Goal: Complete application form

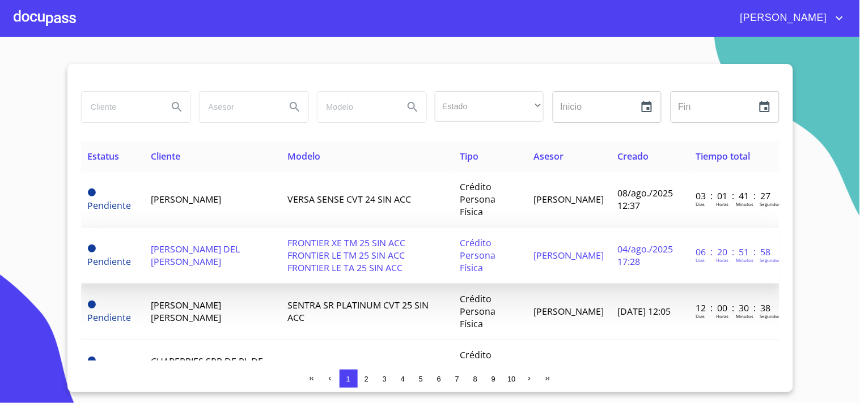
click at [265, 241] on td "[PERSON_NAME] DEL [PERSON_NAME]" at bounding box center [212, 256] width 137 height 56
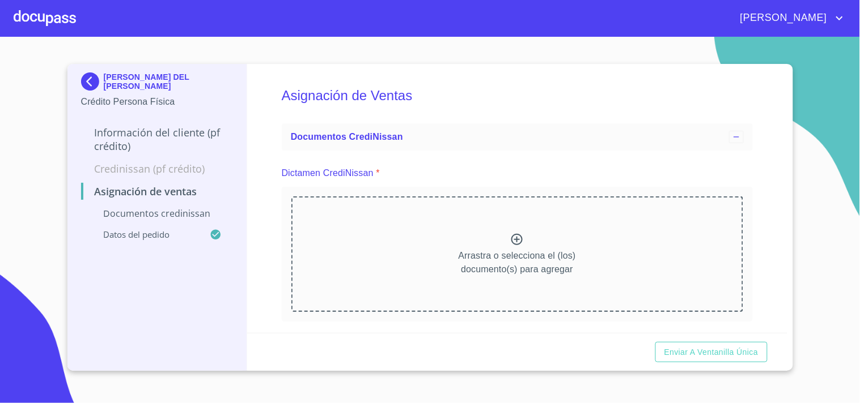
click at [42, 27] on div at bounding box center [45, 18] width 62 height 36
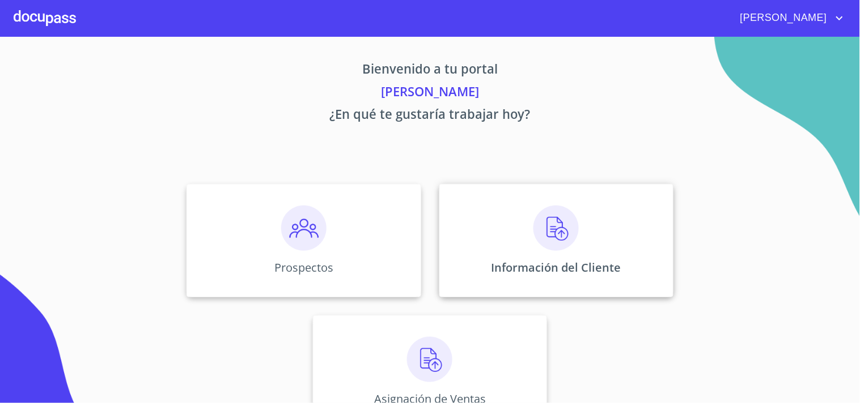
click at [558, 234] on img at bounding box center [555, 228] width 45 height 45
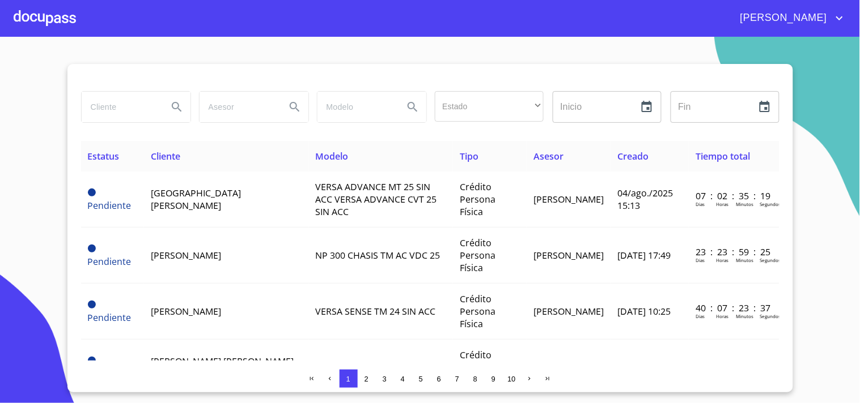
click at [52, 16] on div at bounding box center [45, 18] width 62 height 36
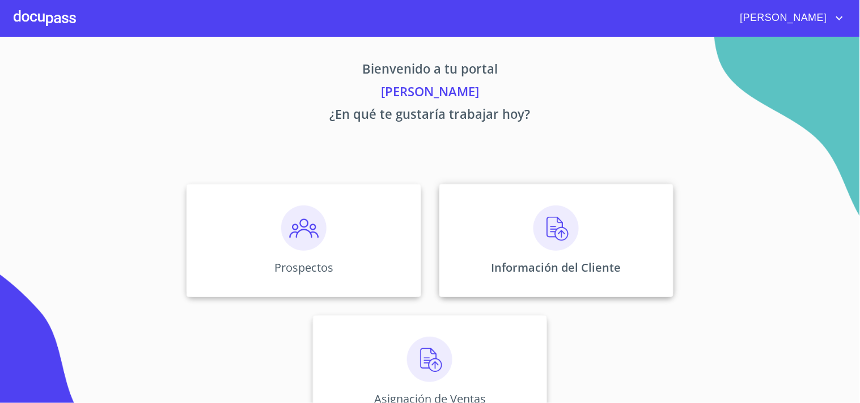
click at [590, 241] on div "Información del Cliente" at bounding box center [556, 240] width 234 height 113
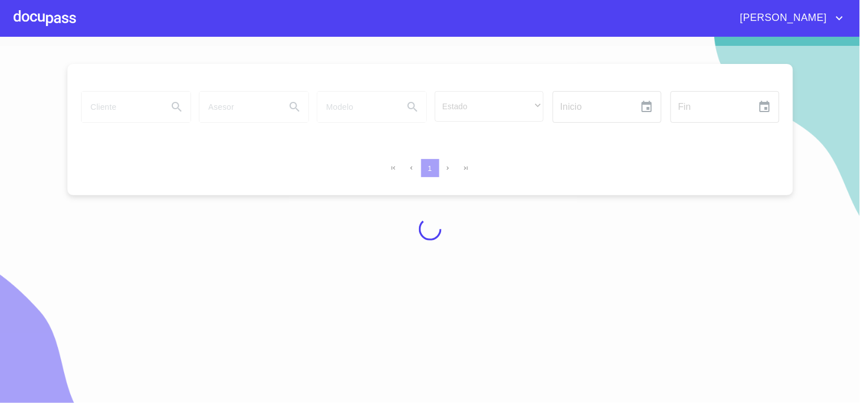
click at [107, 112] on div at bounding box center [430, 229] width 860 height 367
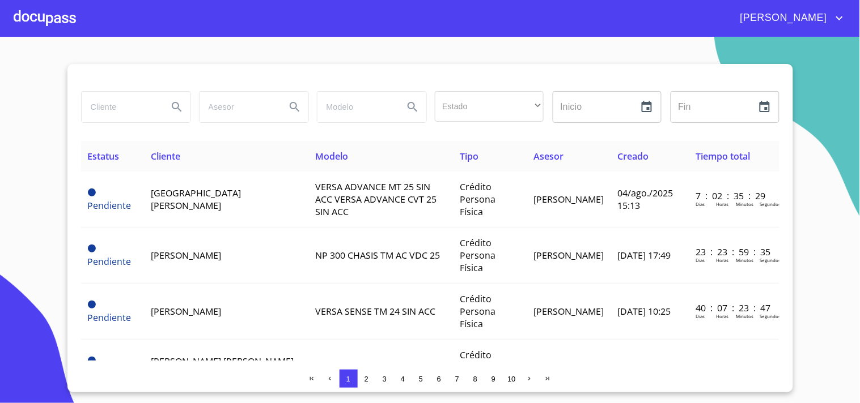
click at [100, 105] on input "search" at bounding box center [120, 107] width 77 height 31
type input "[PERSON_NAME]"
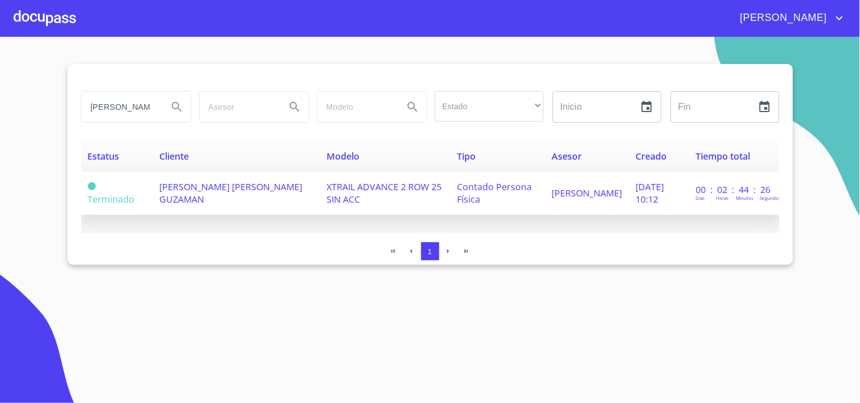
click at [207, 196] on td "[PERSON_NAME] [PERSON_NAME] GUZAMAN" at bounding box center [236, 194] width 167 height 44
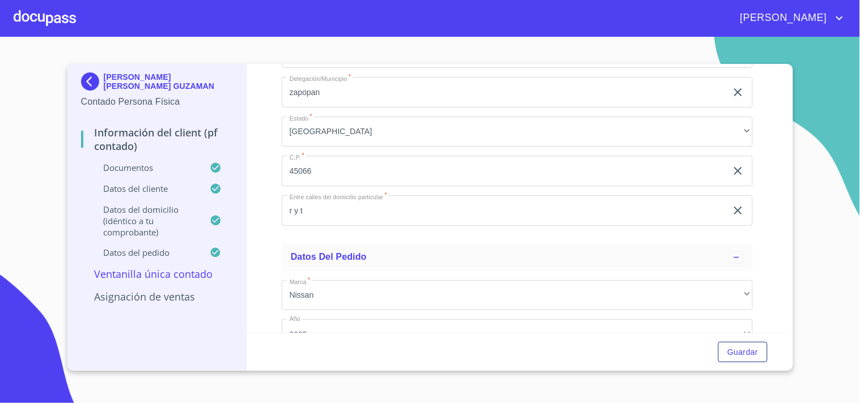
scroll to position [2896, 0]
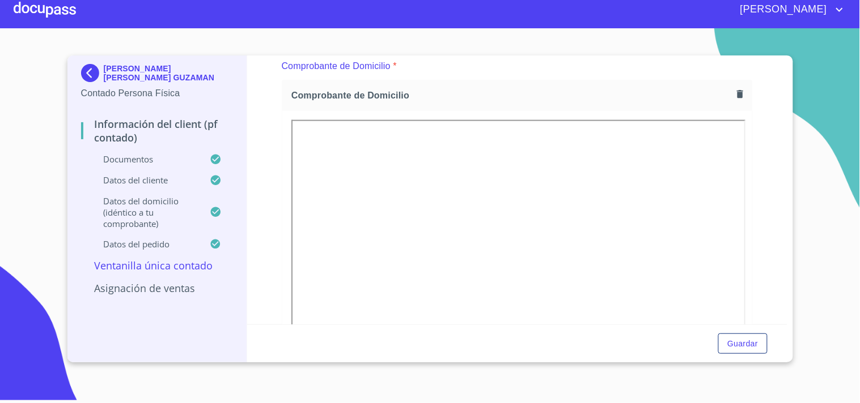
scroll to position [387, 0]
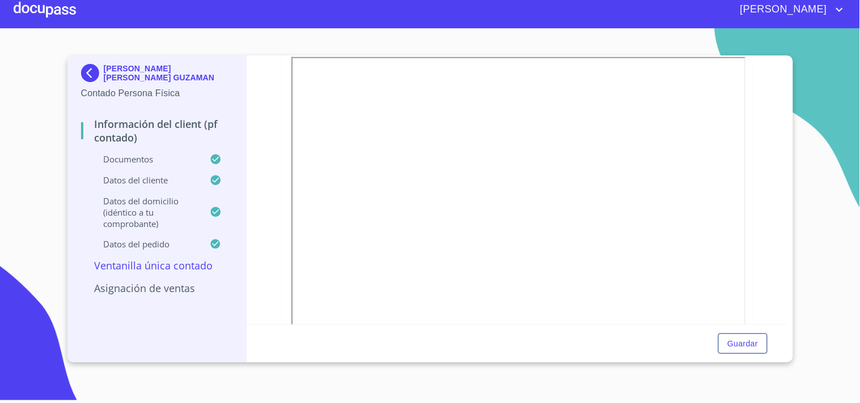
click at [37, 11] on div at bounding box center [45, 9] width 62 height 36
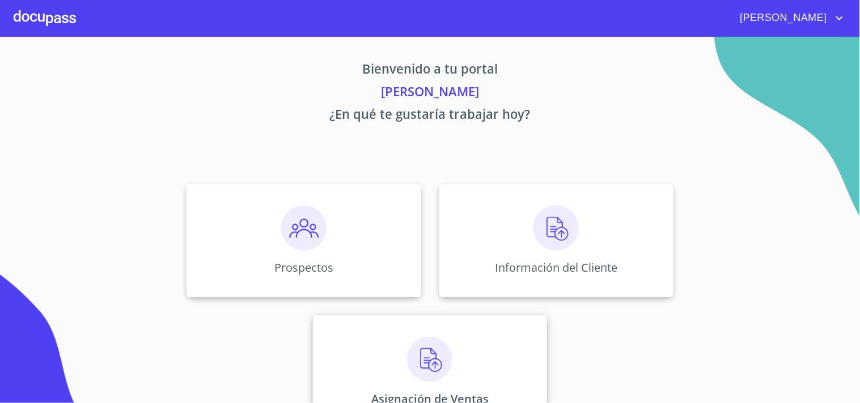
click at [65, 29] on div at bounding box center [45, 18] width 62 height 36
click at [563, 273] on p "Información del Cliente" at bounding box center [556, 267] width 130 height 15
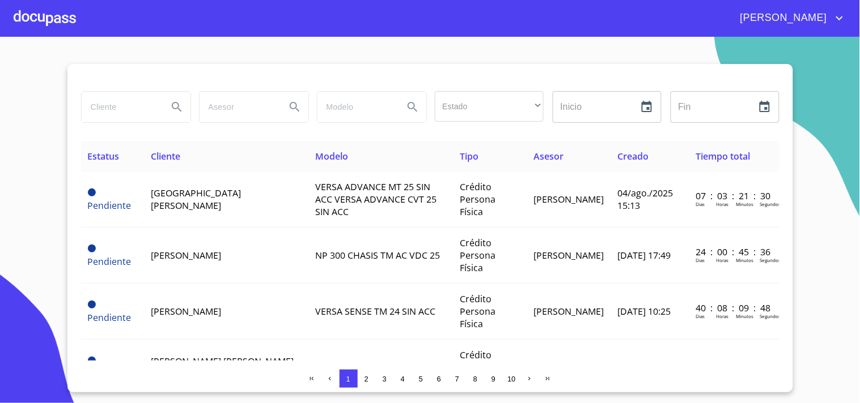
click at [117, 107] on input "search" at bounding box center [120, 107] width 77 height 31
type input "[PERSON_NAME] DEL [PERSON_NAME]"
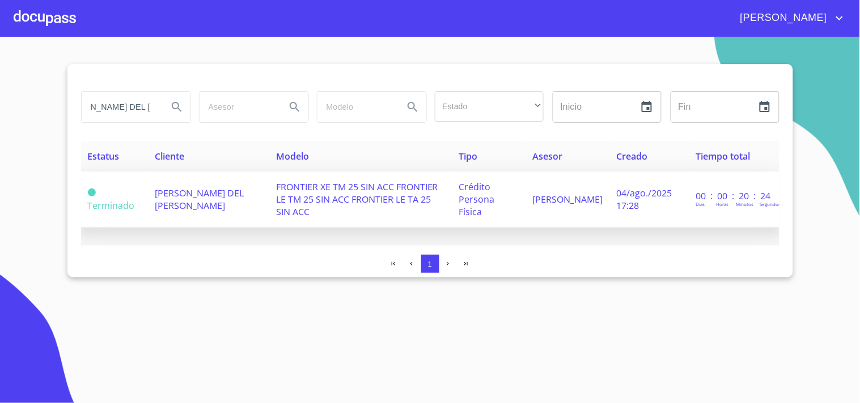
click at [210, 200] on span "[PERSON_NAME] DEL [PERSON_NAME]" at bounding box center [199, 199] width 89 height 25
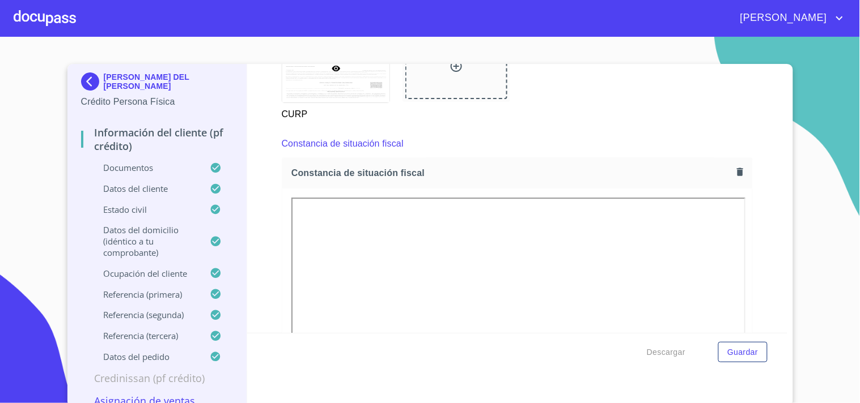
scroll to position [3022, 0]
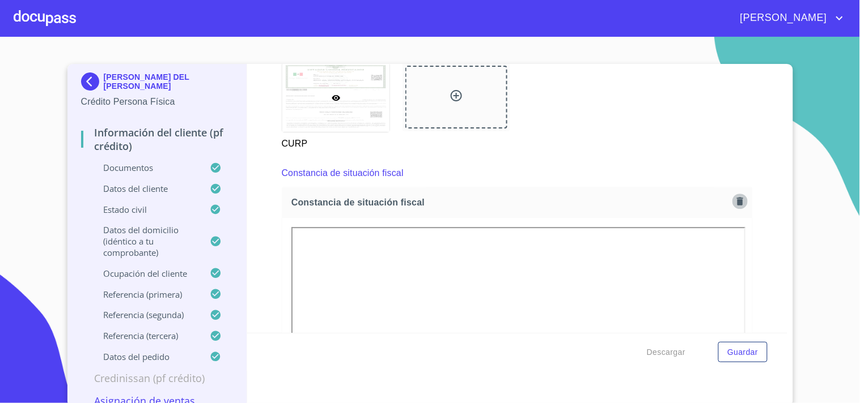
click at [734, 199] on icon "button" at bounding box center [739, 201] width 11 height 11
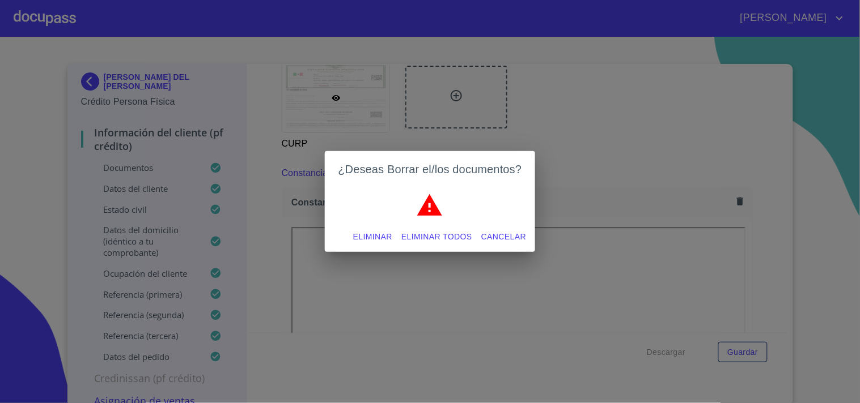
click at [460, 232] on span "Eliminar todos" at bounding box center [436, 237] width 71 height 14
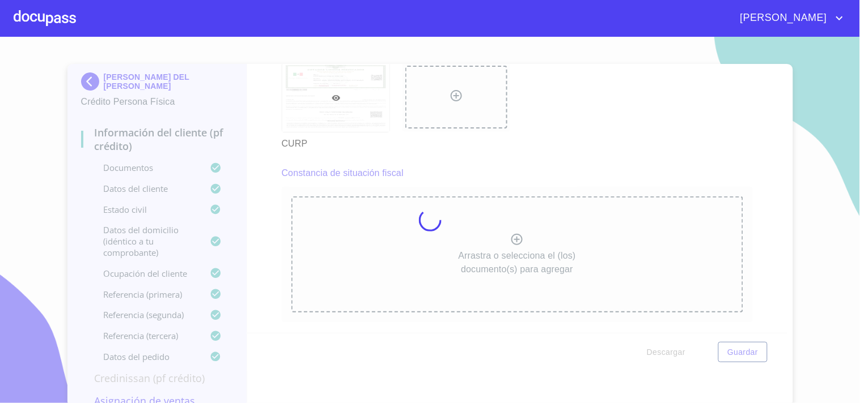
click at [456, 257] on div at bounding box center [430, 220] width 860 height 367
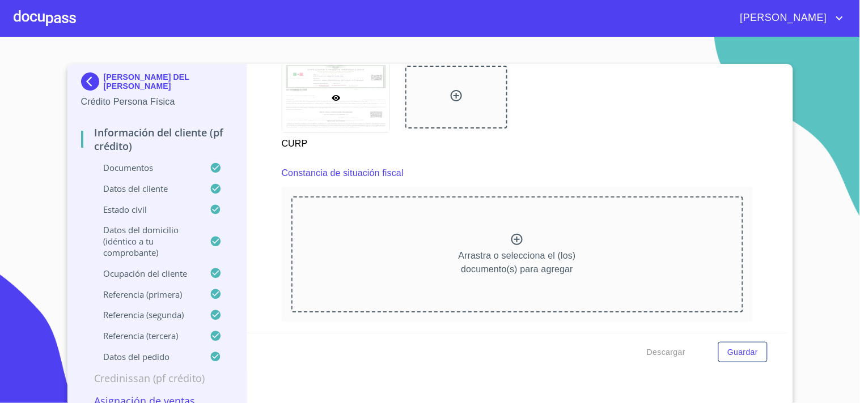
click at [458, 257] on p "Arrastra o selecciona el (los) documento(s) para agregar" at bounding box center [516, 262] width 117 height 27
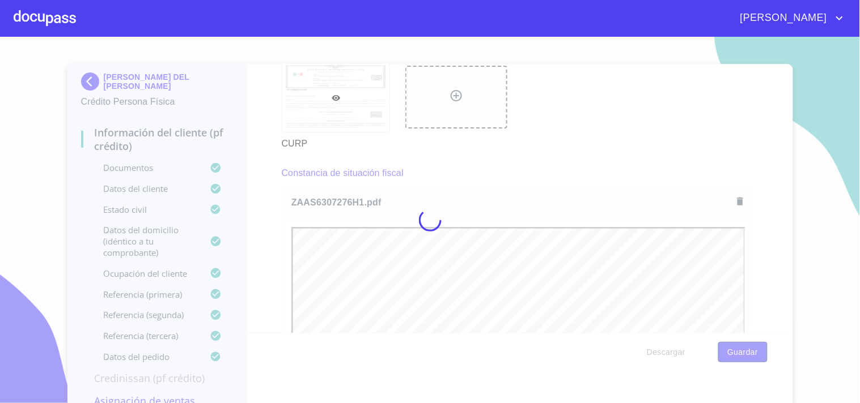
scroll to position [0, 0]
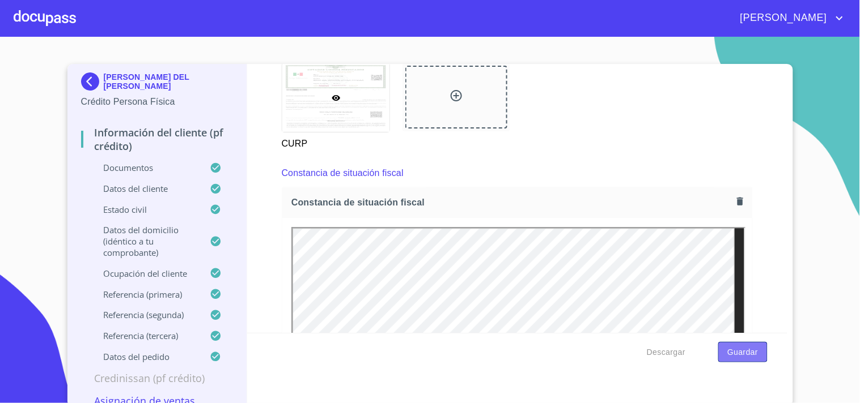
click at [743, 355] on span "Guardar" at bounding box center [742, 353] width 31 height 14
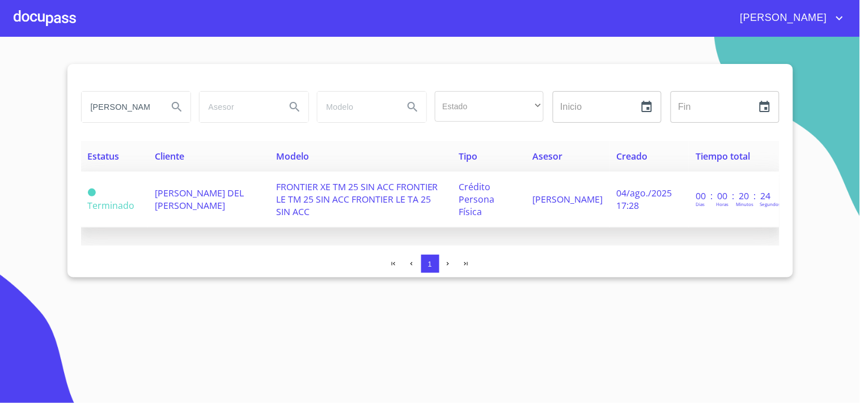
click at [326, 197] on span "FRONTIER XE TM 25 SIN ACC FRONTIER LE TM 25 SIN ACC FRONTIER LE TA 25 SIN ACC" at bounding box center [357, 199] width 162 height 37
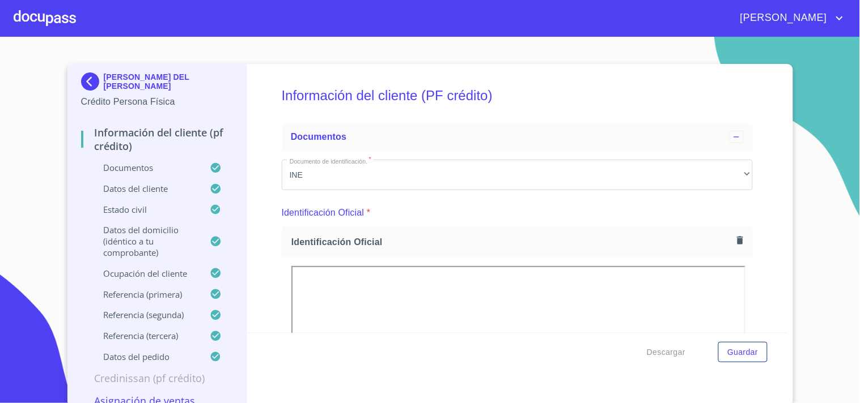
click at [30, 27] on div at bounding box center [45, 18] width 62 height 36
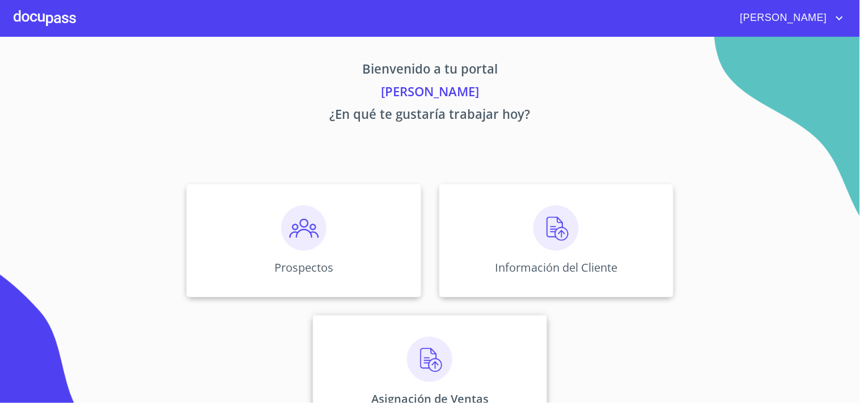
click at [459, 355] on div "Asignación de Ventas" at bounding box center [430, 372] width 234 height 113
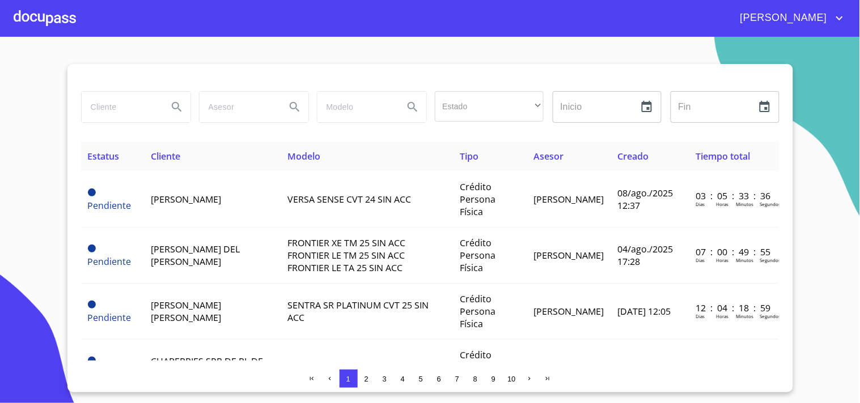
click at [133, 118] on input "search" at bounding box center [120, 107] width 77 height 31
type input "[PERSON_NAME] DEL [PERSON_NAME]"
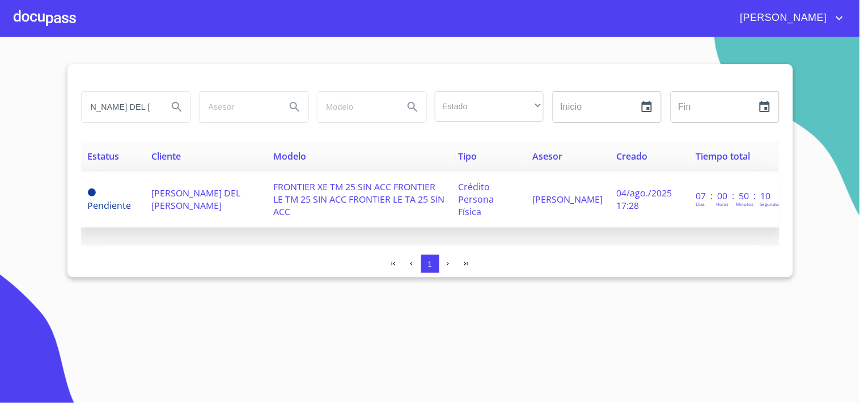
scroll to position [0, 0]
click at [266, 210] on td "FRONTIER XE TM 25 SIN ACC FRONTIER LE TM 25 SIN ACC FRONTIER LE TA 25 SIN ACC" at bounding box center [358, 200] width 185 height 56
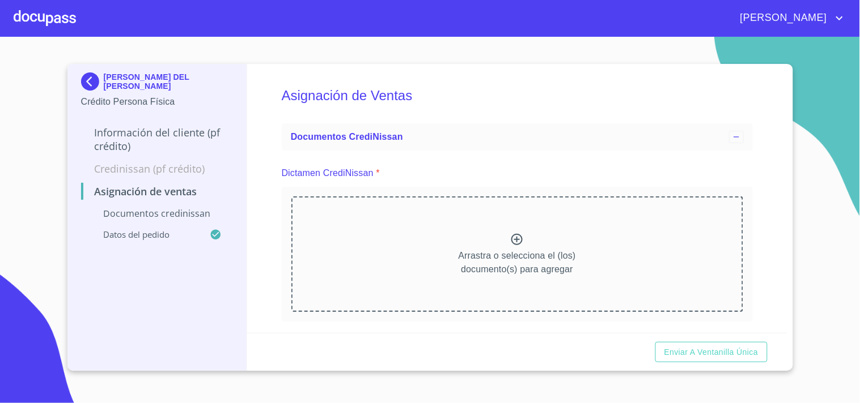
click at [491, 250] on p "Arrastra o selecciona el (los) documento(s) para agregar" at bounding box center [516, 262] width 117 height 27
click at [411, 248] on div "Arrastra o selecciona el (los) documento(s) para agregar" at bounding box center [517, 255] width 452 height 116
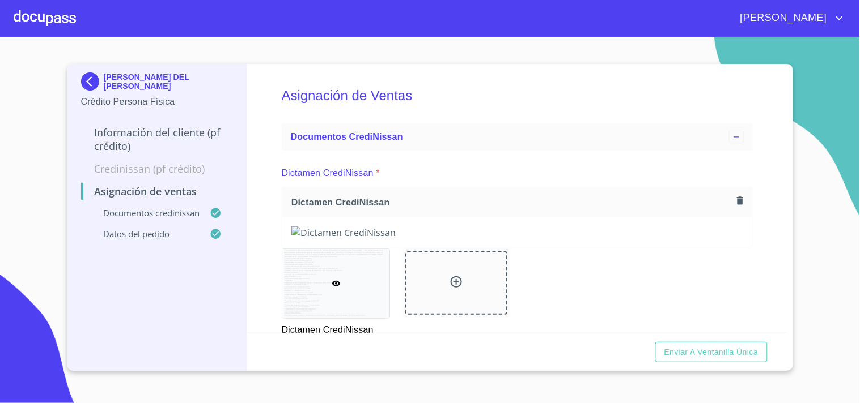
click at [281, 241] on div "Asignación de Ventas Documentos CrediNissan Dictamen CrediNissan * Dictamen Cre…" at bounding box center [517, 198] width 540 height 269
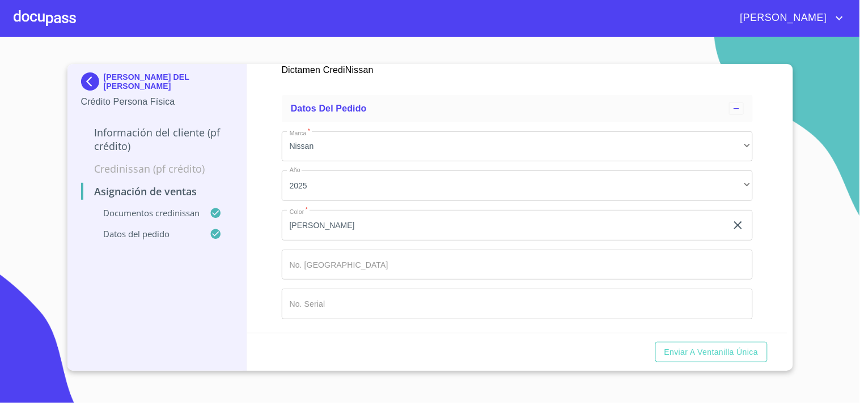
scroll to position [708, 0]
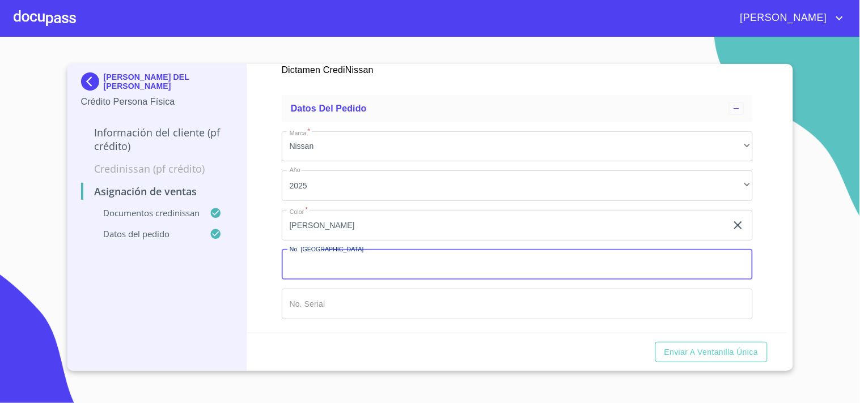
click at [326, 269] on input "Marca   *" at bounding box center [517, 265] width 471 height 31
type input "148684"
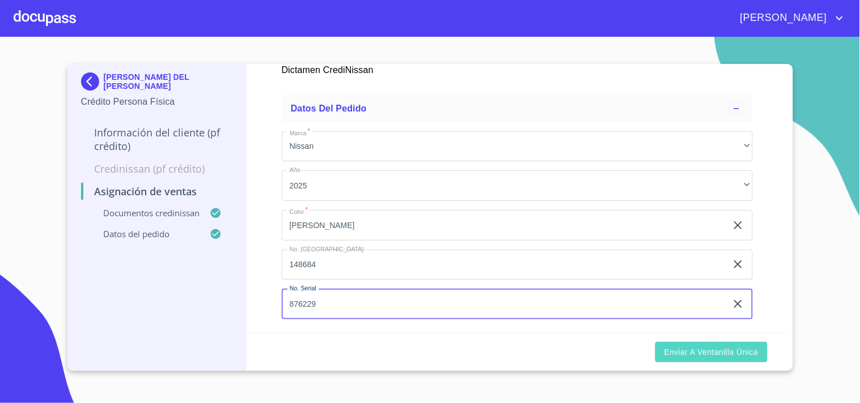
type input "876229"
click at [682, 362] on button "Enviar a Ventanilla única" at bounding box center [711, 352] width 112 height 21
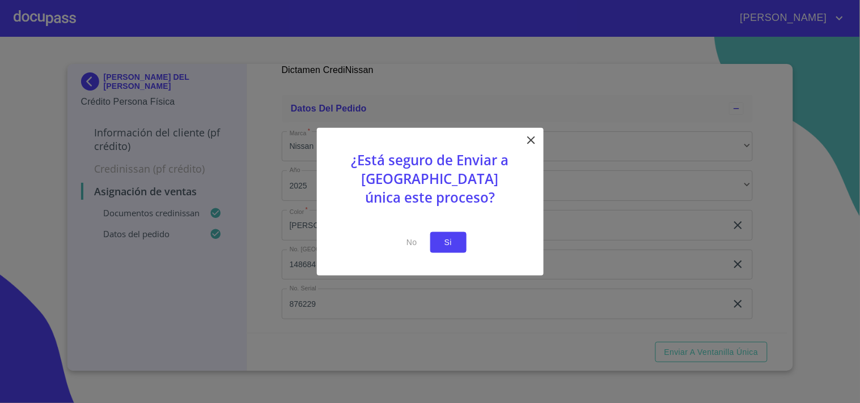
click at [452, 243] on span "Si" at bounding box center [448, 243] width 18 height 14
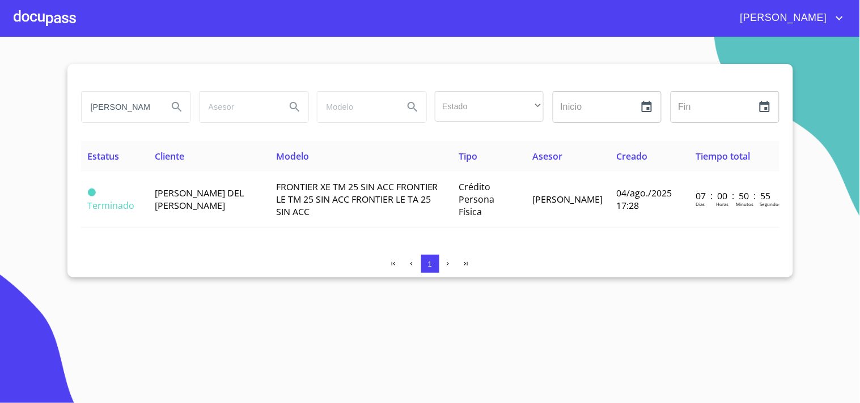
click at [63, 36] on div at bounding box center [45, 18] width 62 height 36
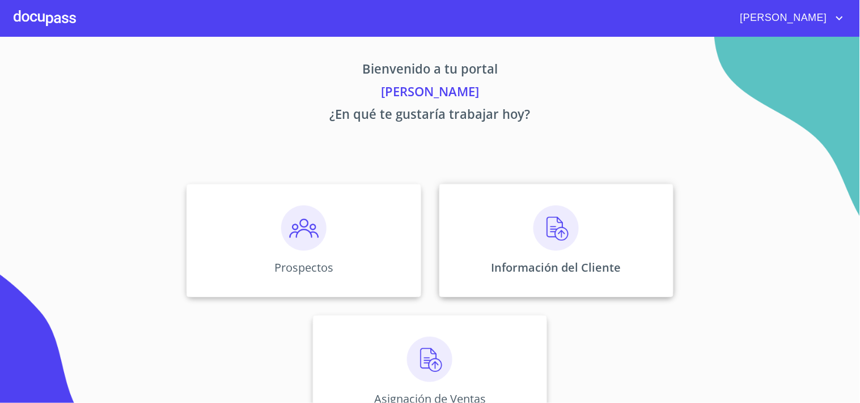
click at [614, 244] on div "Información del Cliente" at bounding box center [556, 240] width 234 height 113
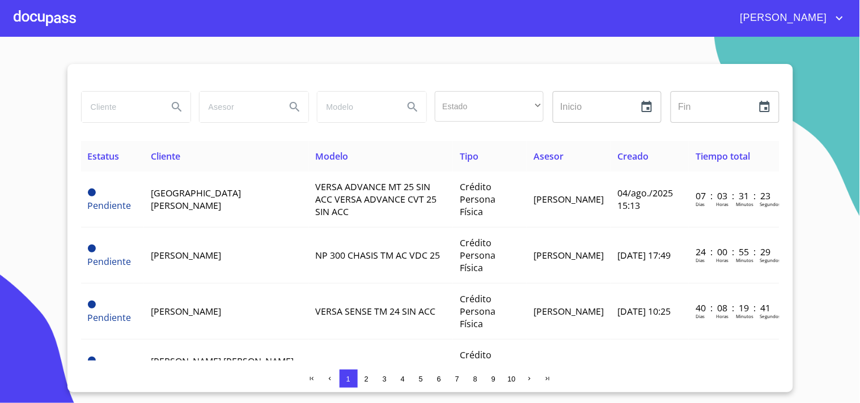
click at [109, 110] on input "search" at bounding box center [120, 107] width 77 height 31
type input "[PERSON_NAME]"
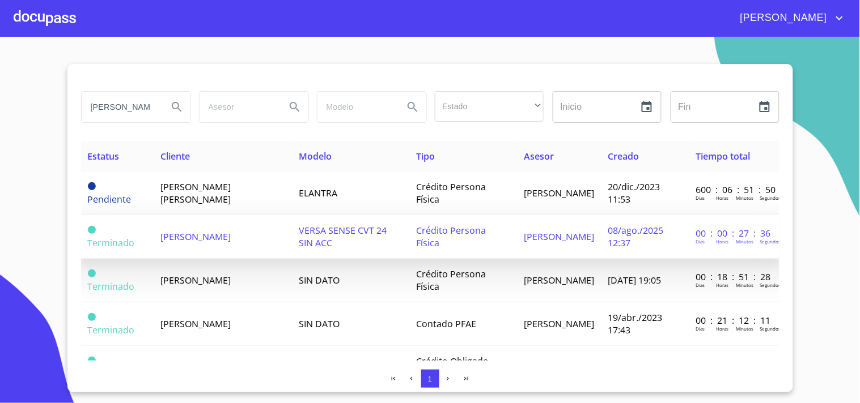
click at [204, 238] on span "[PERSON_NAME]" at bounding box center [195, 237] width 70 height 12
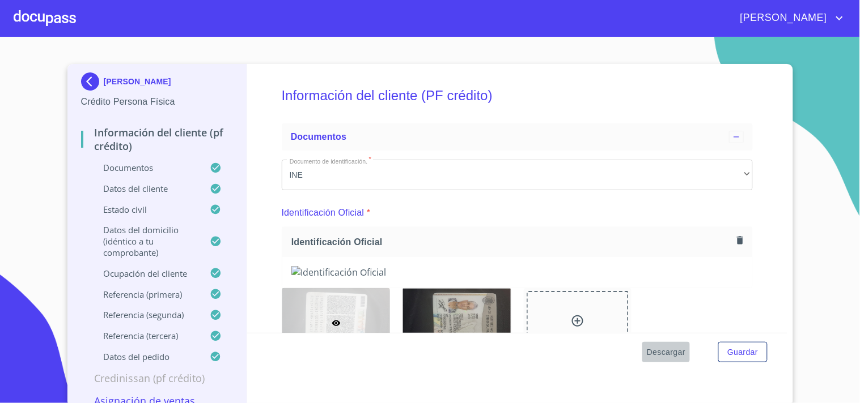
click at [653, 356] on span "Descargar" at bounding box center [666, 353] width 39 height 14
